Goal: Task Accomplishment & Management: Use online tool/utility

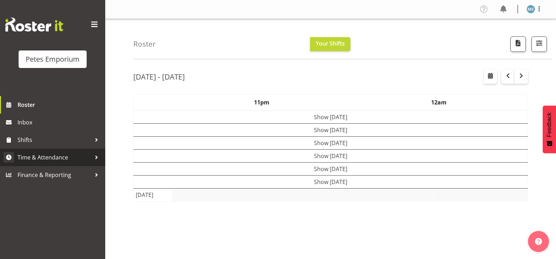
click at [51, 157] on span "Time & Attendance" at bounding box center [55, 157] width 74 height 11
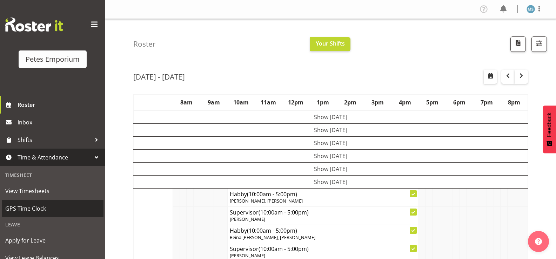
click at [43, 209] on span "GPS Time Clock" at bounding box center [52, 209] width 95 height 11
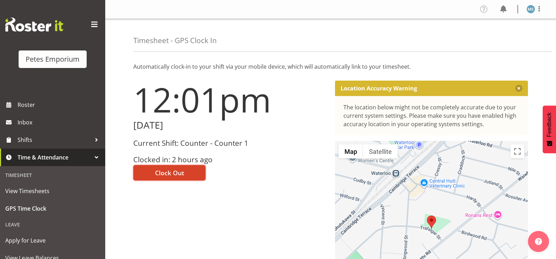
click at [177, 174] on span "Clock Out" at bounding box center [169, 173] width 29 height 9
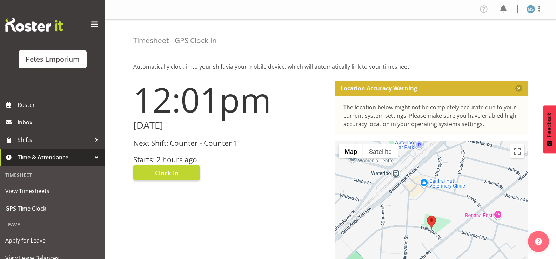
click at [531, 12] on img at bounding box center [531, 9] width 8 height 8
click at [501, 38] on link "Log Out" at bounding box center [509, 37] width 67 height 13
